Goal: Use online tool/utility: Utilize a website feature to perform a specific function

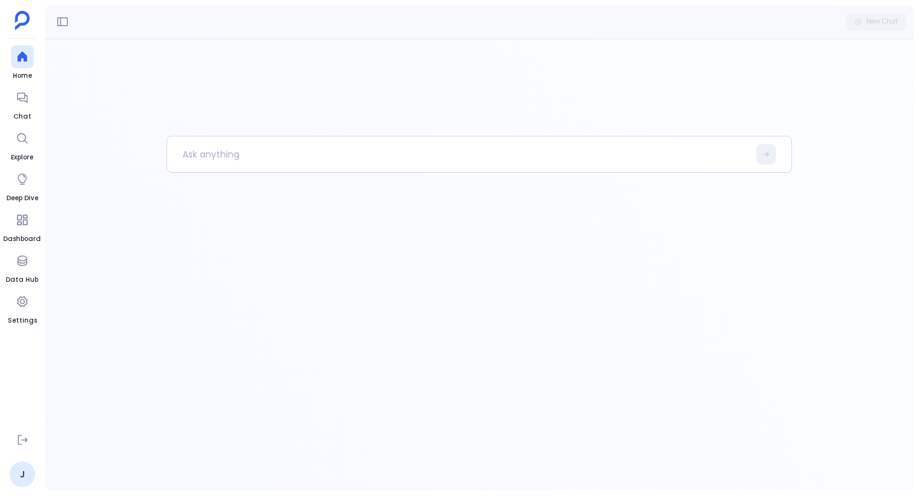
click at [231, 352] on div at bounding box center [480, 313] width 626 height 355
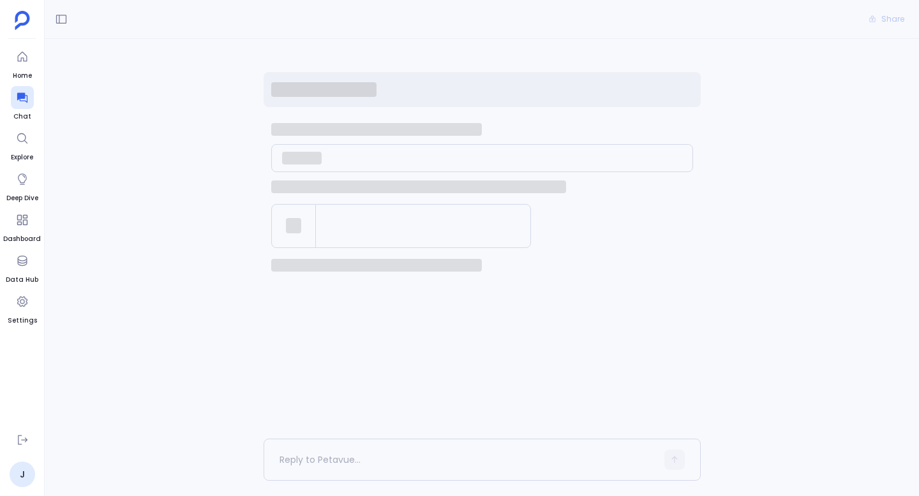
scroll to position [76, 0]
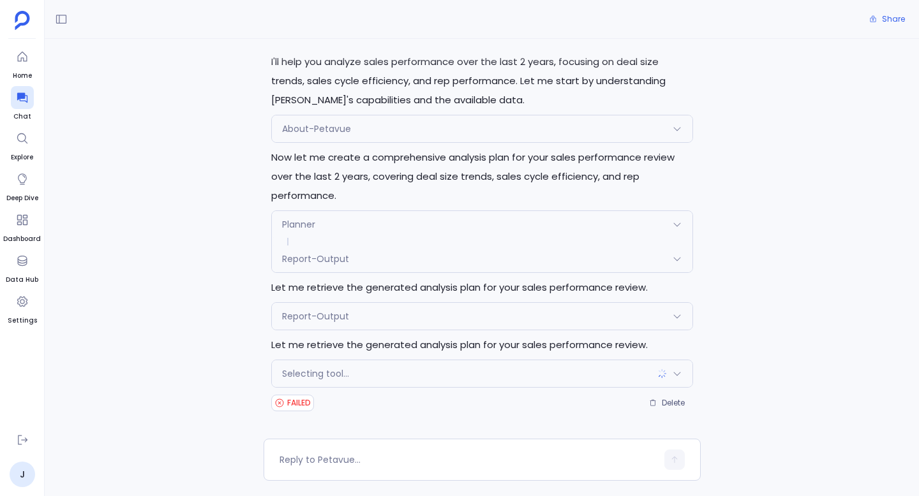
click at [430, 375] on div "Selecting tool..." at bounding box center [482, 374] width 421 height 27
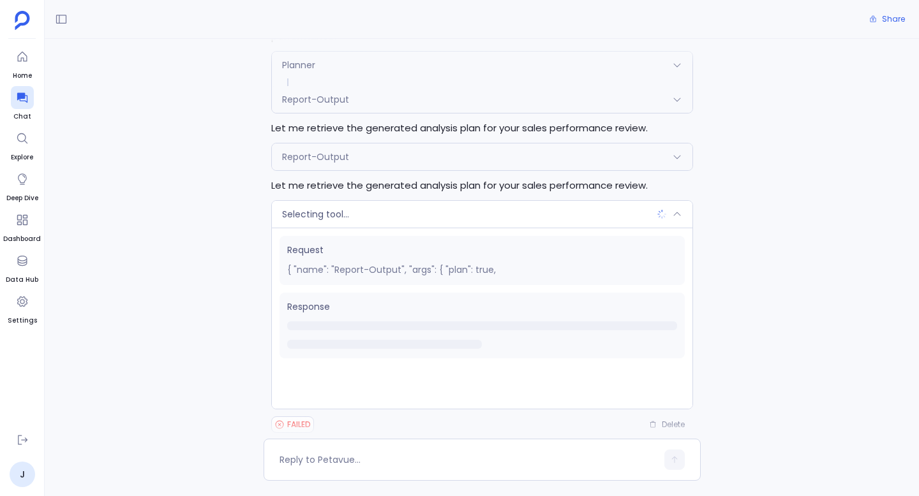
scroll to position [234, 0]
click at [22, 442] on icon at bounding box center [22, 440] width 13 height 13
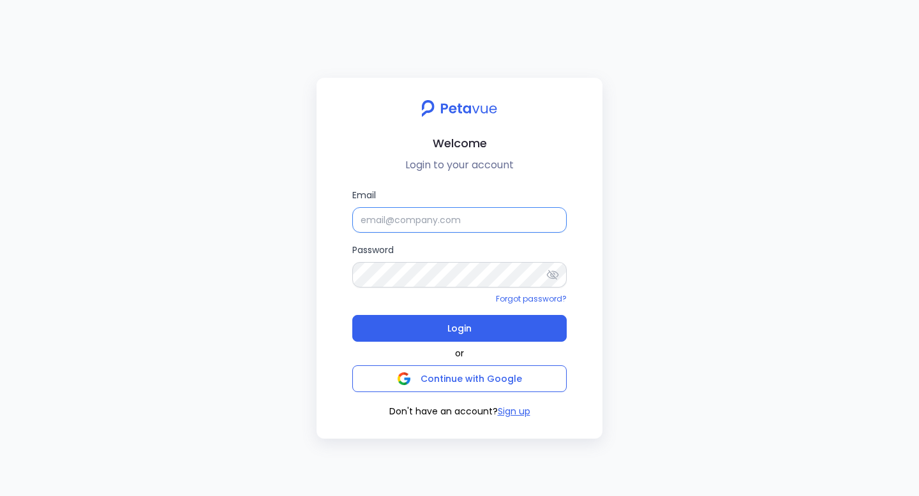
type input "[PERSON_NAME][EMAIL_ADDRESS][PERSON_NAME][DOMAIN_NAME]"
click at [428, 215] on input "[PERSON_NAME][EMAIL_ADDRESS][PERSON_NAME][DOMAIN_NAME]" at bounding box center [459, 220] width 214 height 26
type input "[EMAIL_ADDRESS][DOMAIN_NAME]"
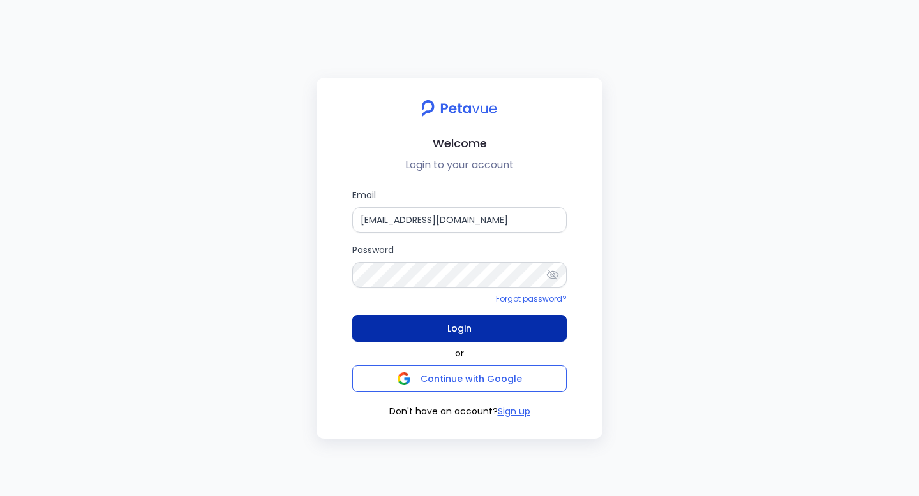
click at [496, 329] on button "Login" at bounding box center [459, 328] width 214 height 27
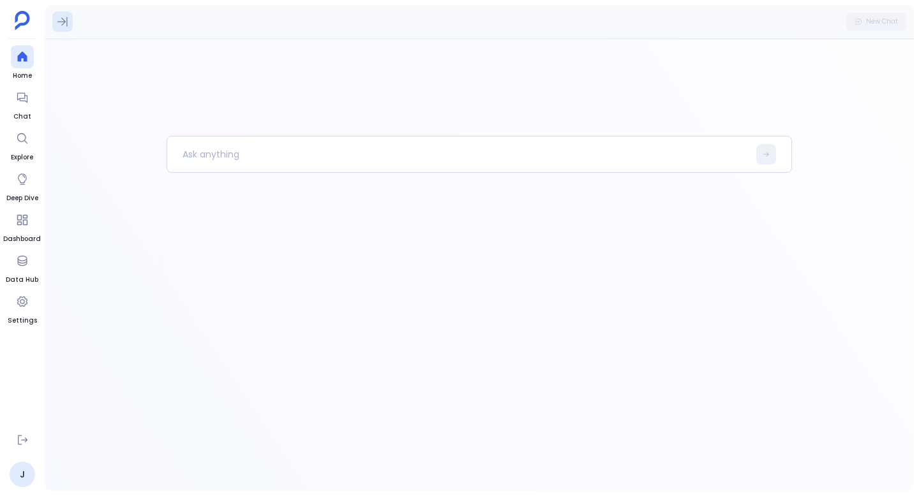
click at [61, 24] on icon at bounding box center [62, 21] width 13 height 13
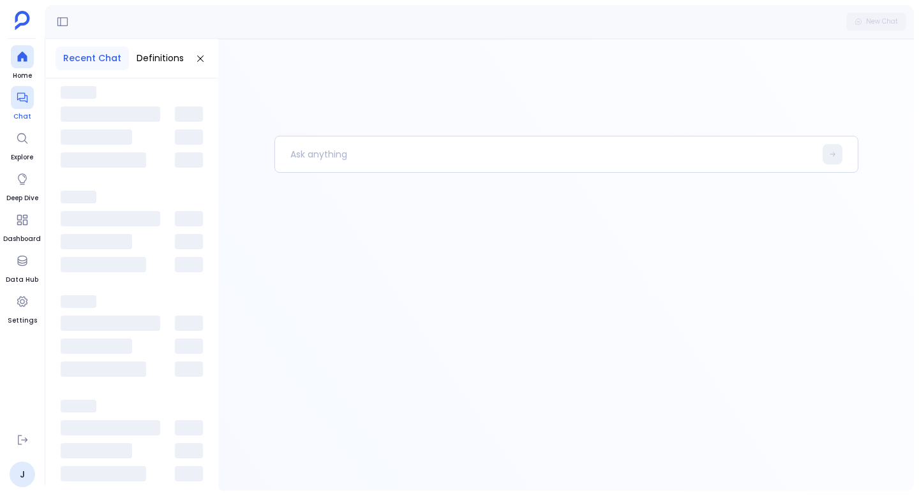
click at [21, 106] on div at bounding box center [22, 97] width 23 height 23
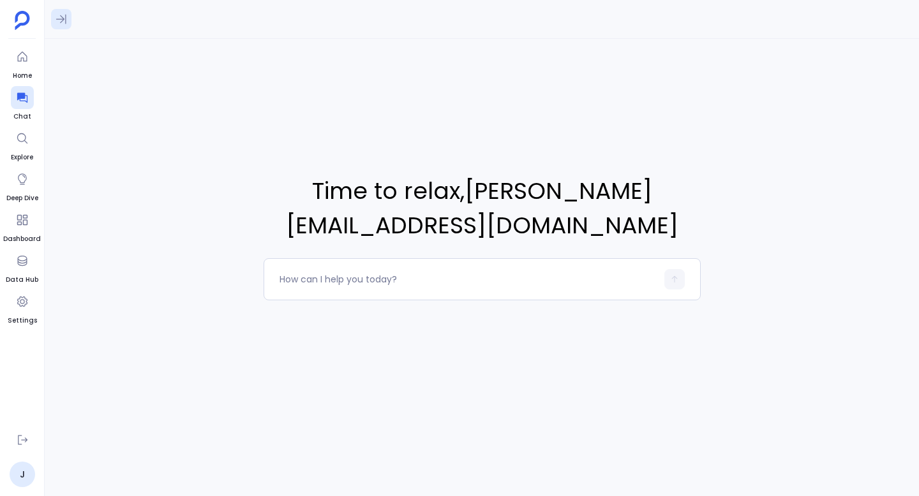
click at [59, 20] on icon at bounding box center [61, 19] width 13 height 13
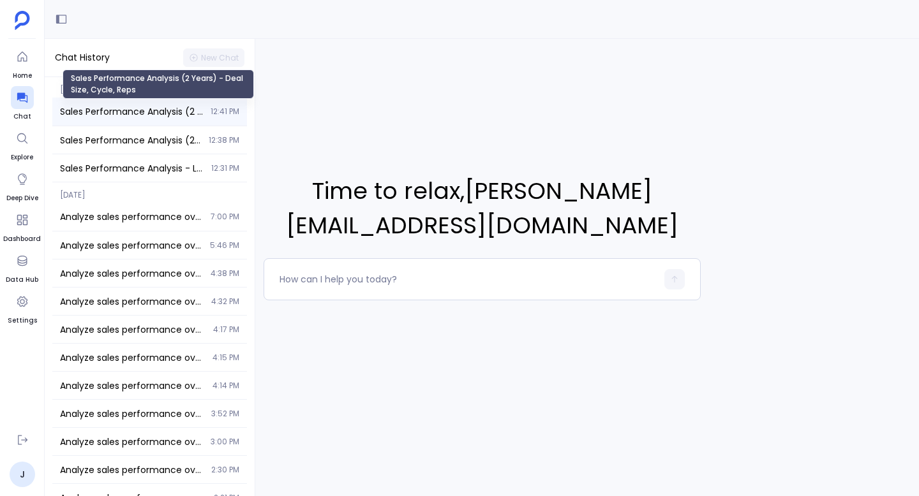
click at [103, 116] on span "Sales Performance Analysis (2 Years) - Deal Size, Cycle, Reps" at bounding box center [131, 111] width 143 height 13
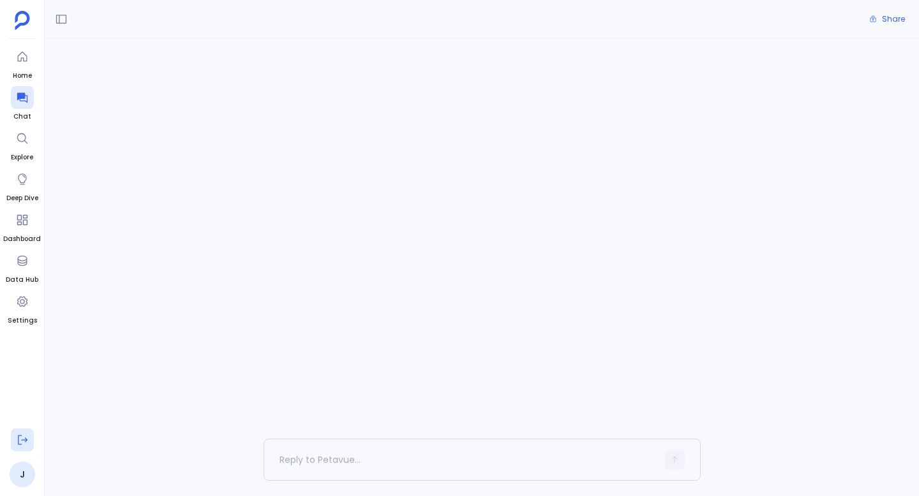
click at [25, 440] on icon at bounding box center [23, 441] width 10 height 10
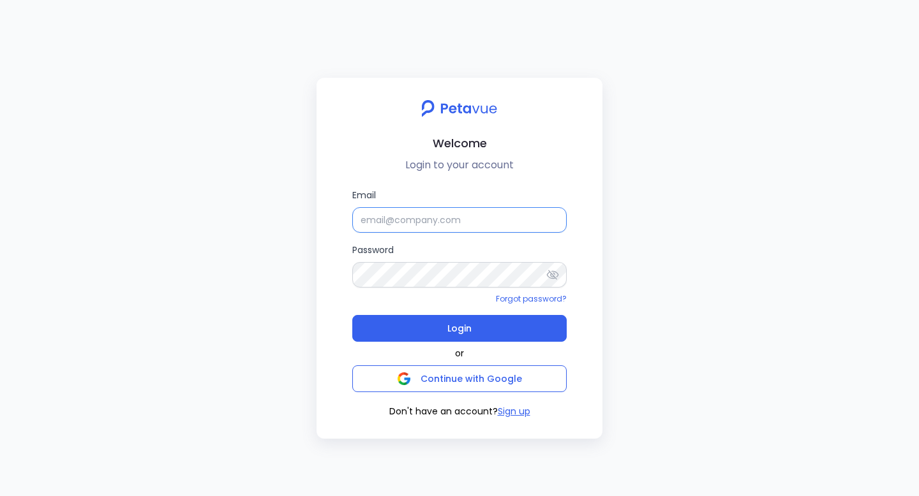
type input "[EMAIL_ADDRESS][DOMAIN_NAME]"
click at [412, 220] on input "[EMAIL_ADDRESS][DOMAIN_NAME]" at bounding box center [459, 220] width 214 height 26
type input "[PERSON_NAME][EMAIL_ADDRESS][PERSON_NAME][DOMAIN_NAME]"
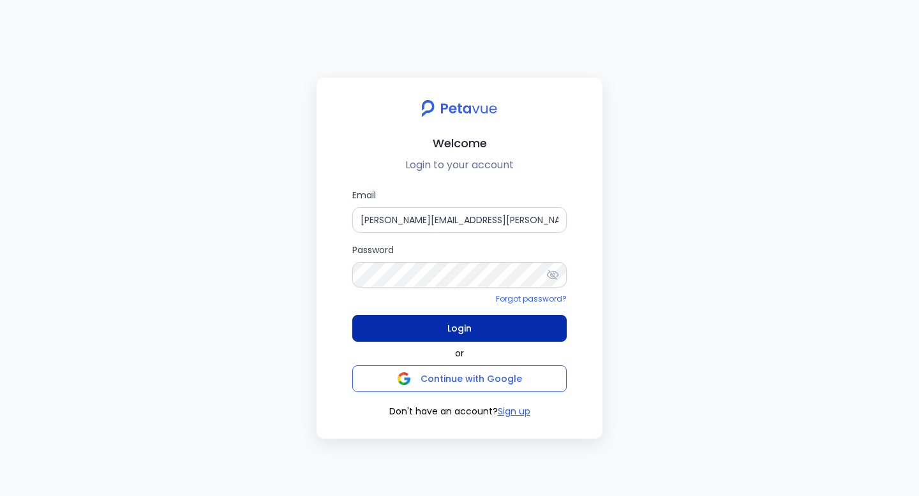
click at [468, 326] on span "Login" at bounding box center [459, 329] width 24 height 18
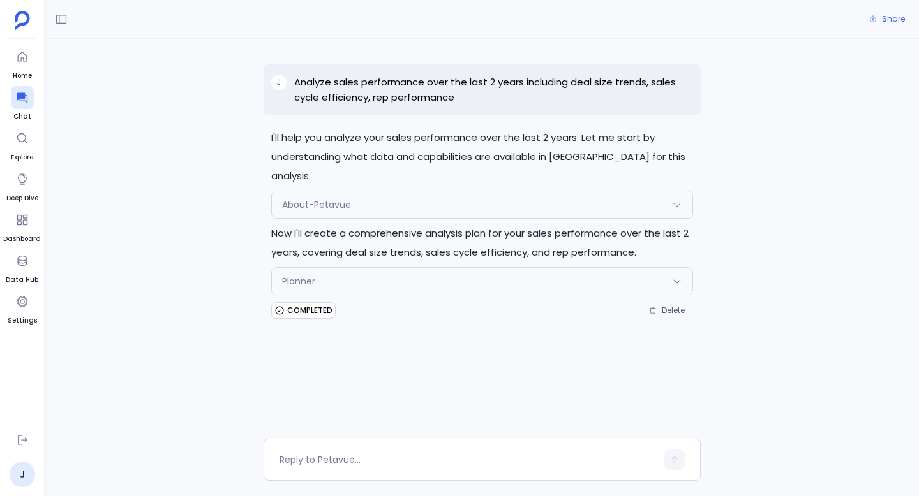
click at [364, 268] on div "Planner" at bounding box center [482, 281] width 421 height 27
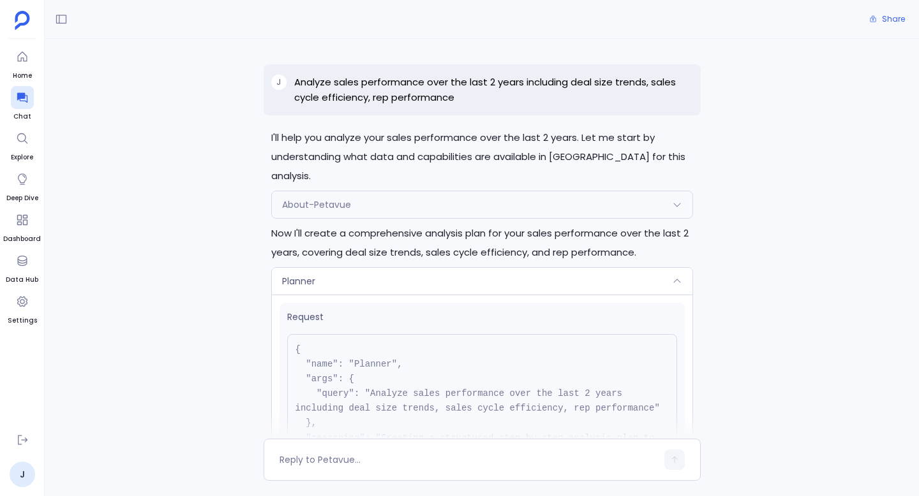
click at [419, 268] on div "Planner" at bounding box center [482, 281] width 421 height 27
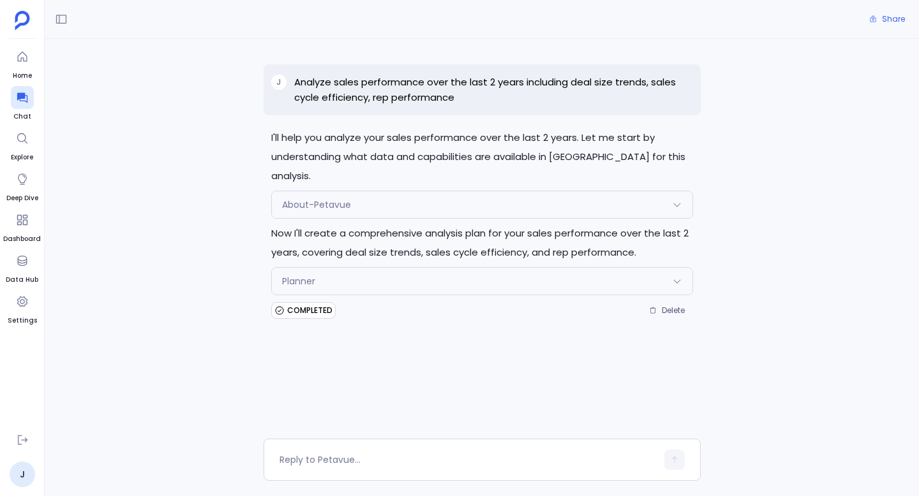
click at [419, 268] on div "Planner" at bounding box center [482, 281] width 421 height 27
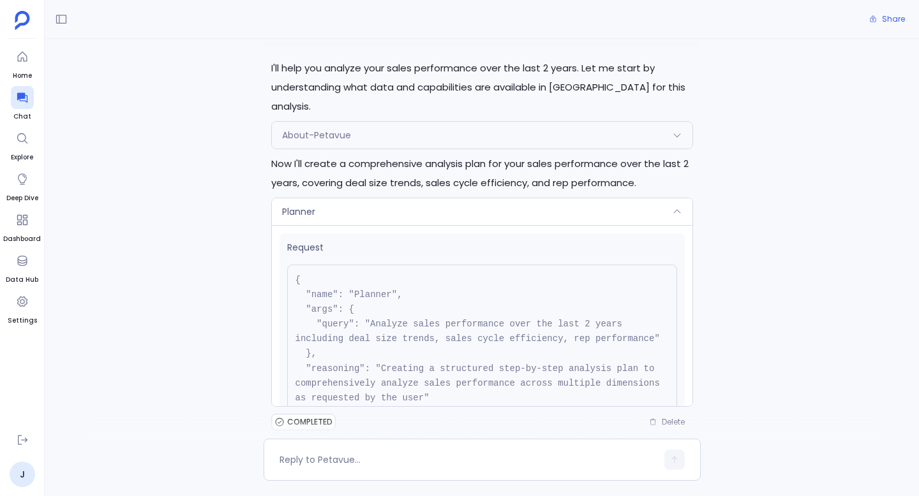
scroll to position [130, 0]
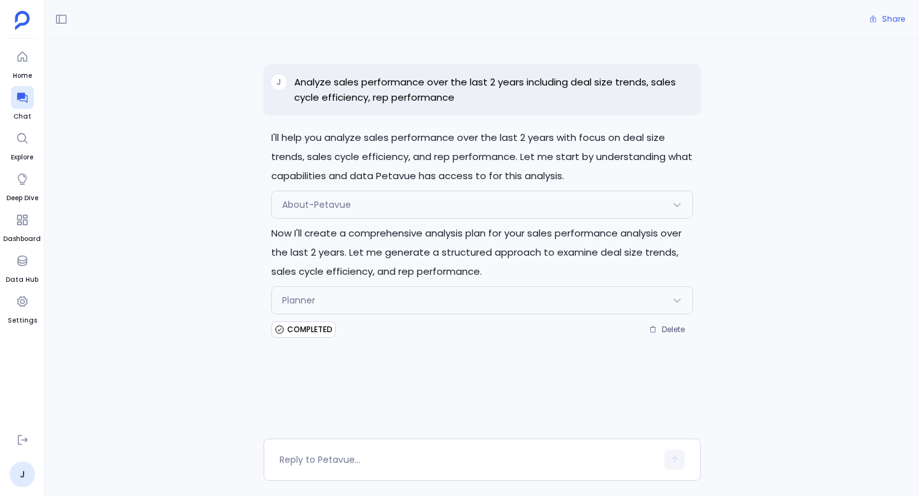
click at [389, 298] on div "Planner" at bounding box center [482, 300] width 421 height 27
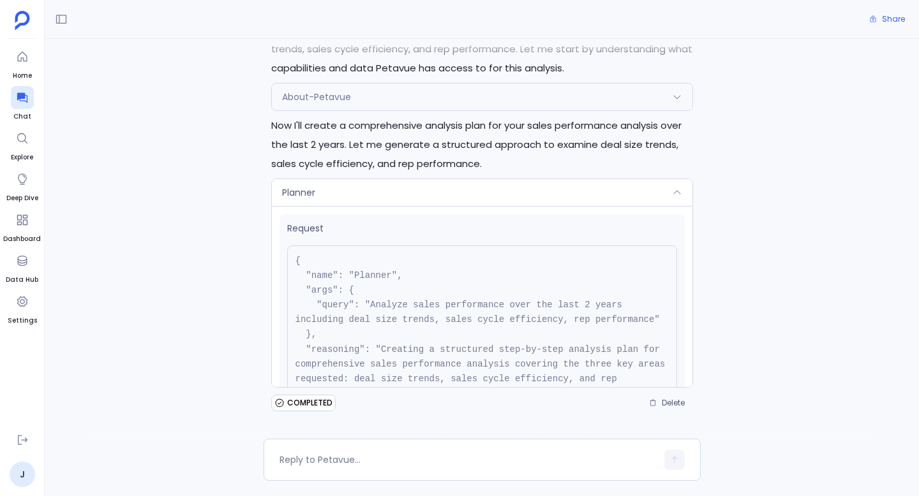
scroll to position [145, 0]
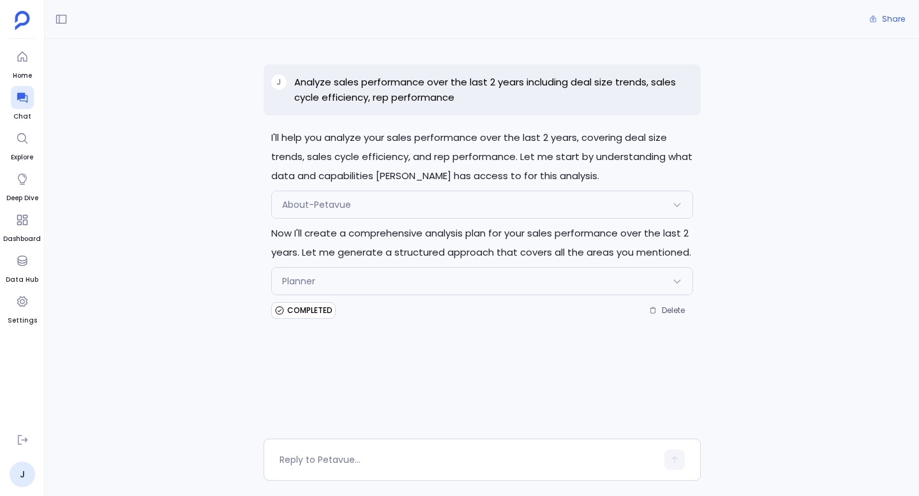
click at [490, 284] on div "Planner" at bounding box center [482, 281] width 421 height 27
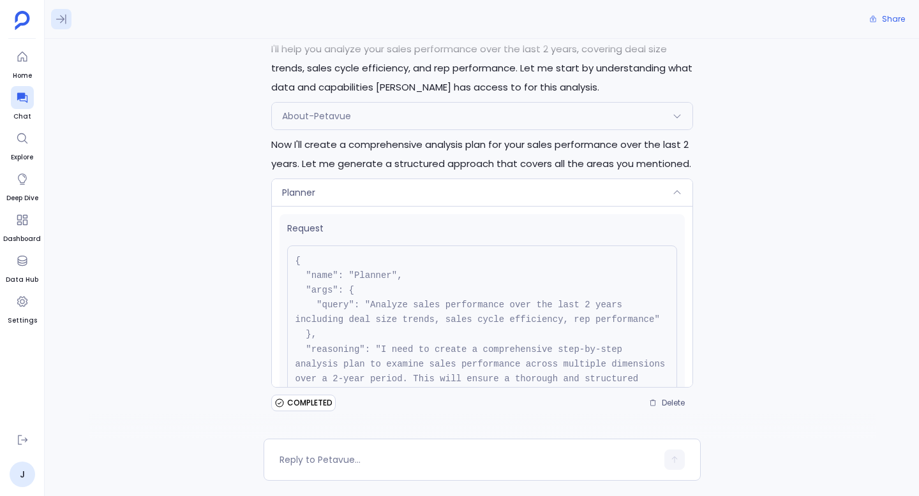
click at [63, 22] on icon at bounding box center [61, 19] width 13 height 13
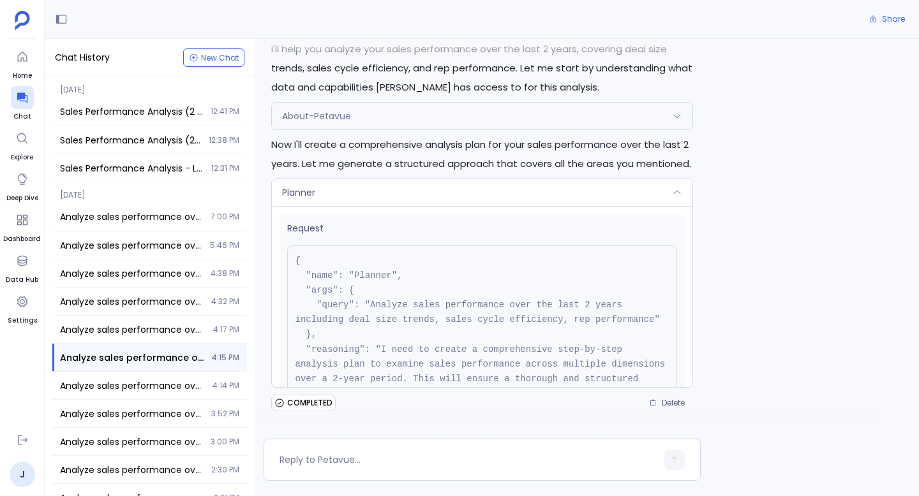
click at [264, 82] on div "I'll help you analyze your sales performance over the last 2 years, covering de…" at bounding box center [482, 227] width 437 height 374
